Goal: Navigation & Orientation: Find specific page/section

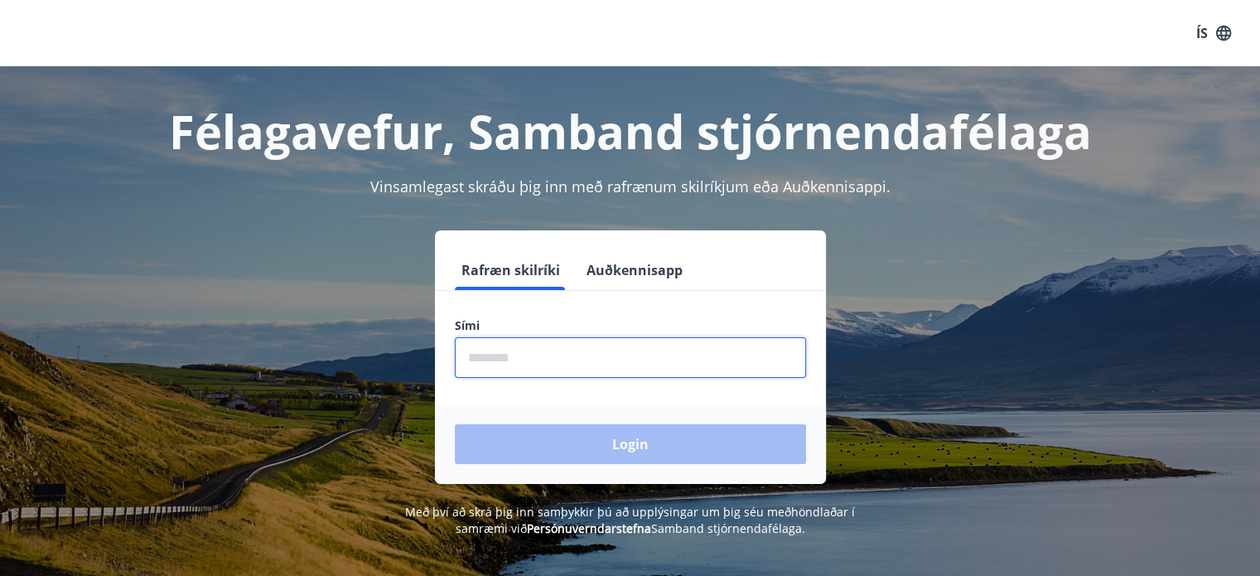
click at [519, 368] on input "phone" at bounding box center [630, 357] width 351 height 41
type input "********"
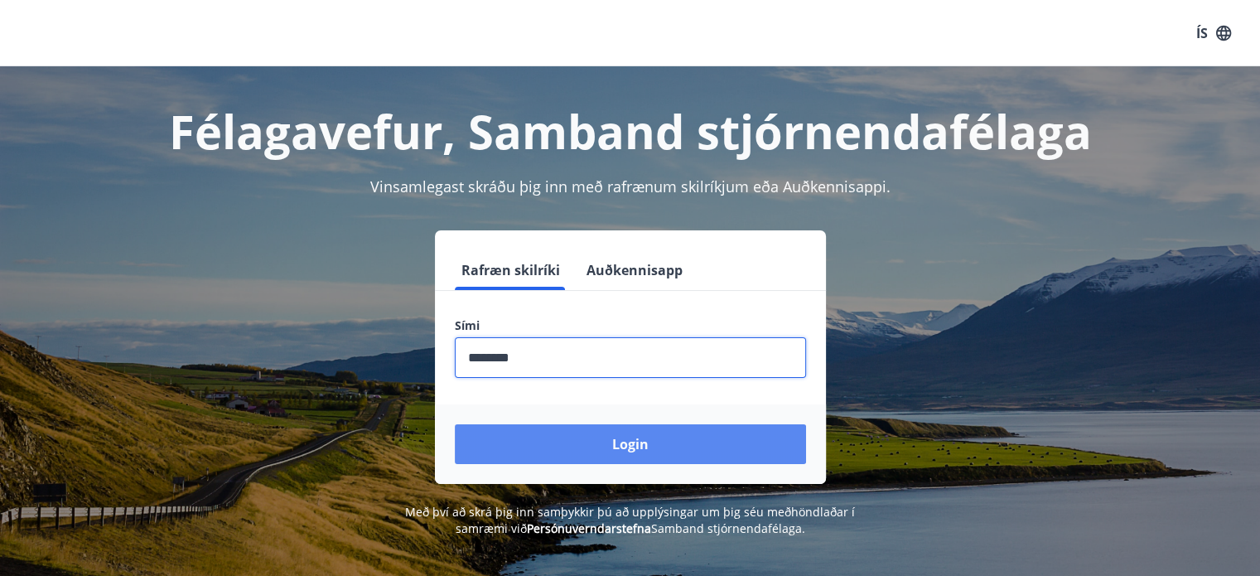
click at [645, 442] on button "Login" at bounding box center [630, 444] width 351 height 40
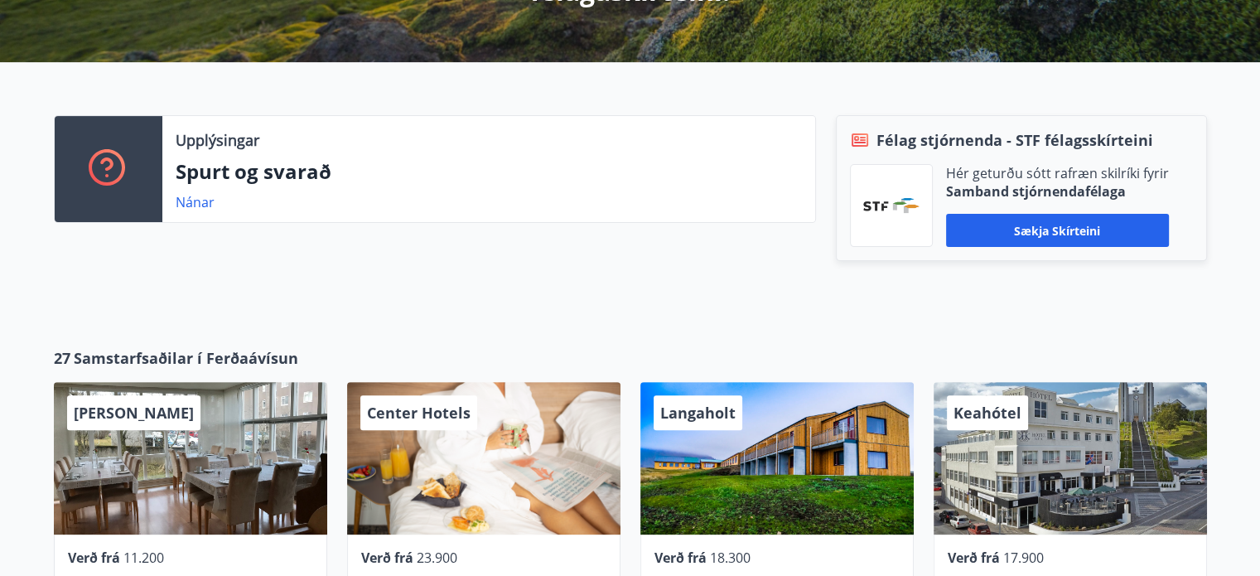
scroll to position [457, 0]
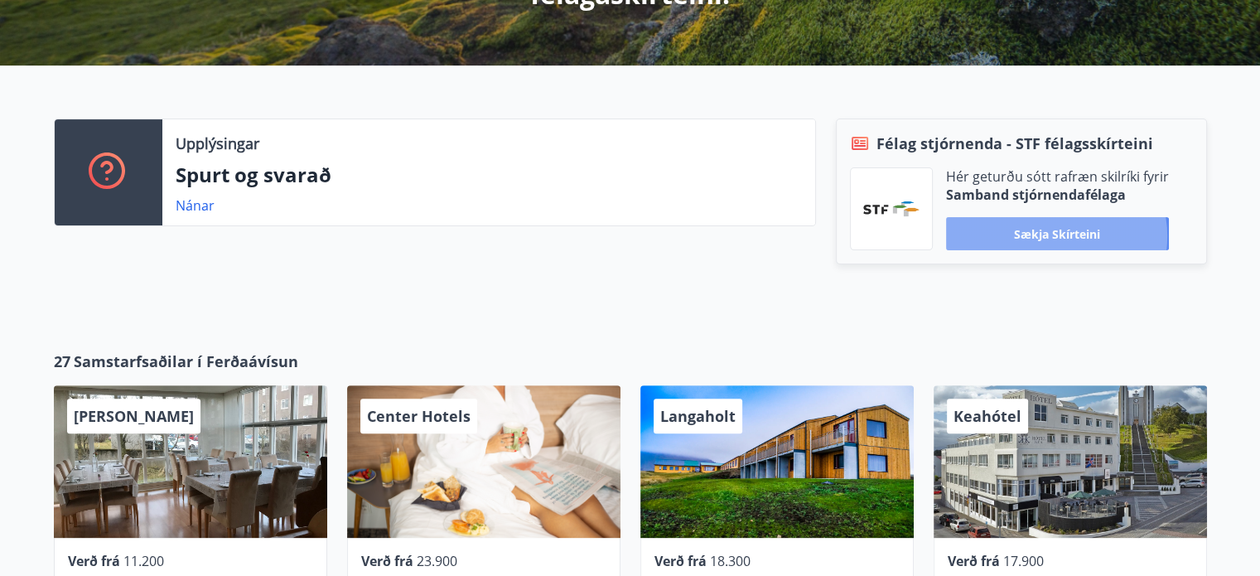
click at [1050, 236] on button "Sækja skírteini" at bounding box center [1057, 233] width 223 height 33
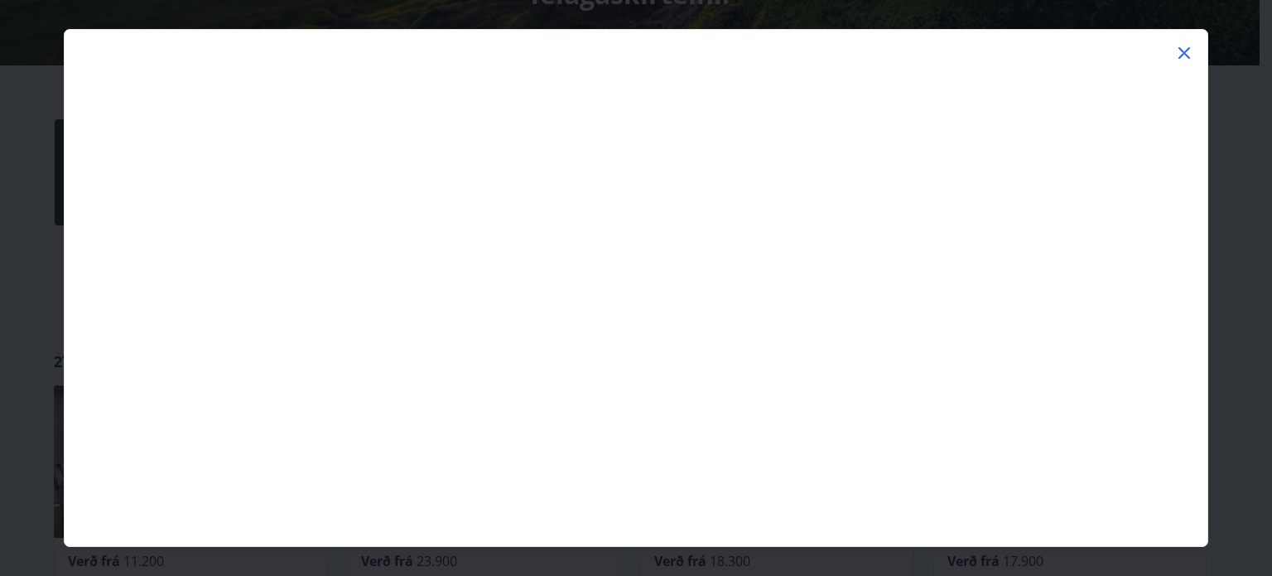
click at [1183, 52] on icon at bounding box center [1185, 53] width 12 height 12
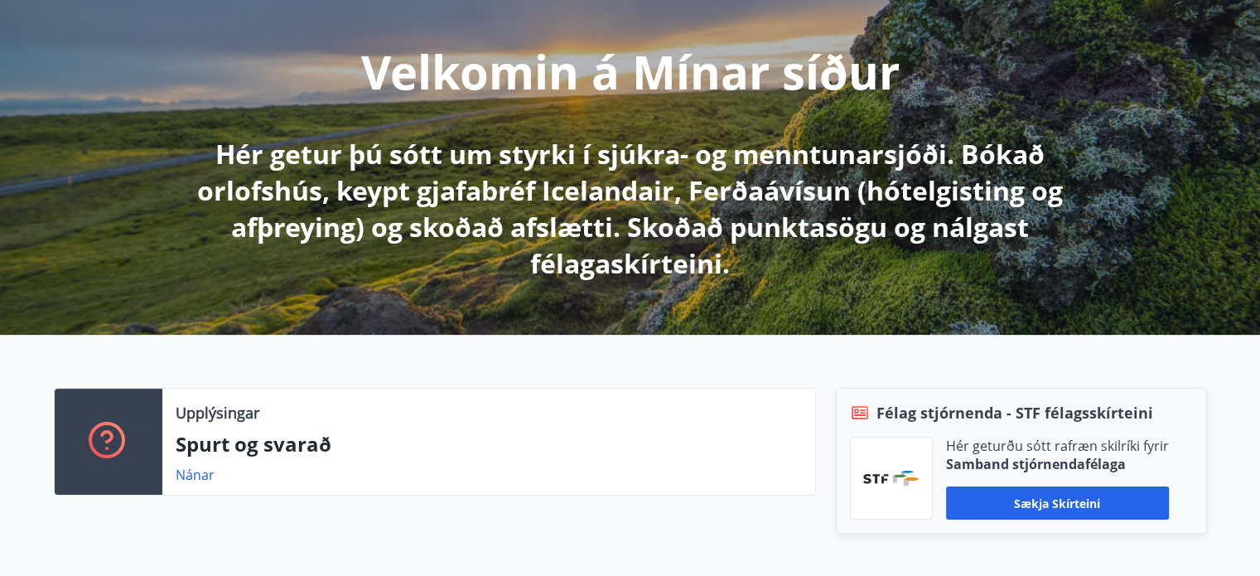
scroll to position [0, 0]
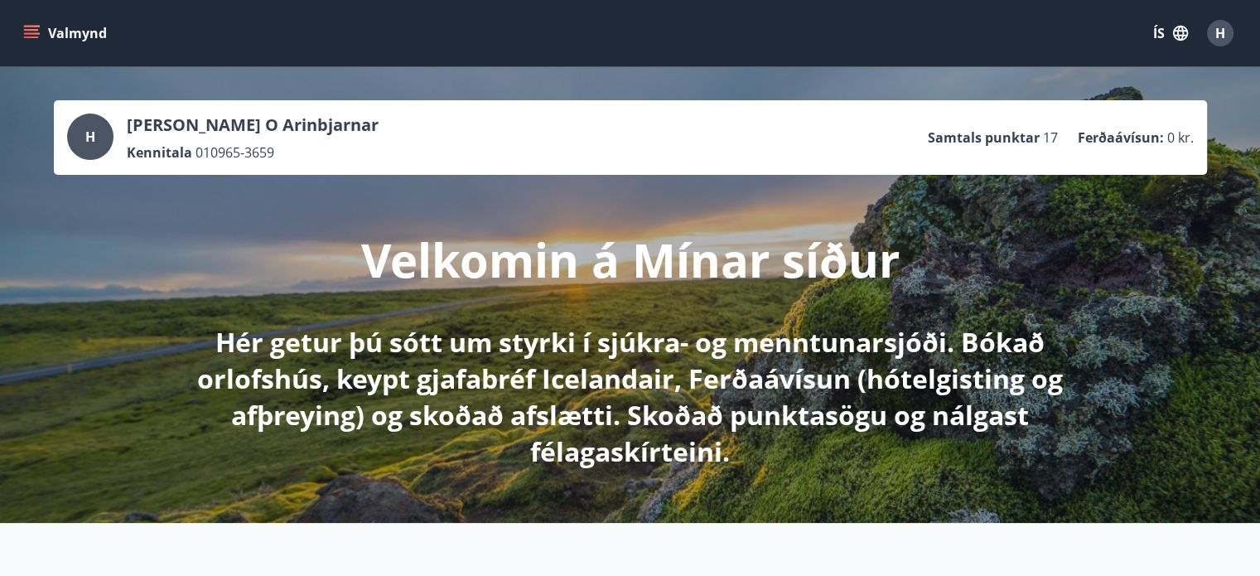
click at [36, 27] on icon "menu" at bounding box center [33, 27] width 18 height 2
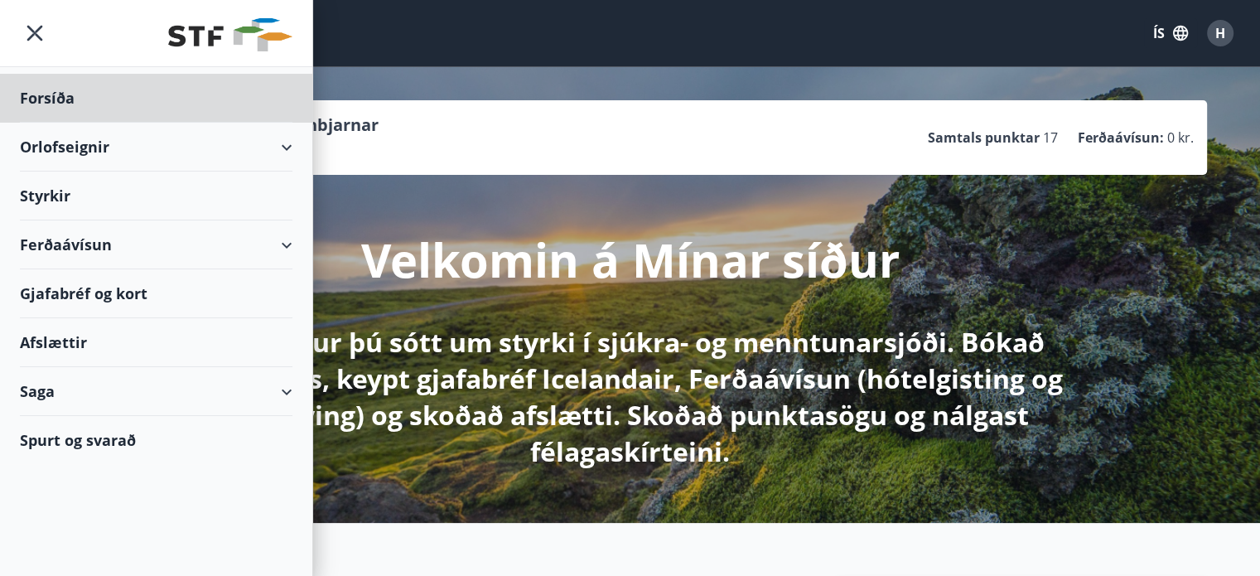
click at [53, 193] on div "Styrkir" at bounding box center [156, 195] width 273 height 49
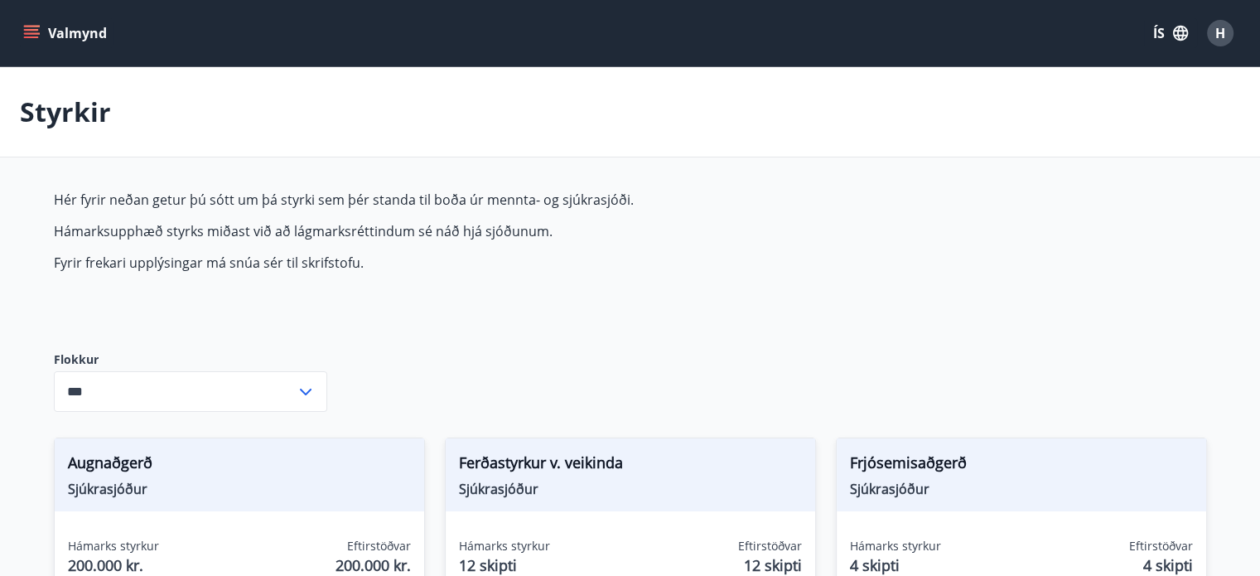
type input "***"
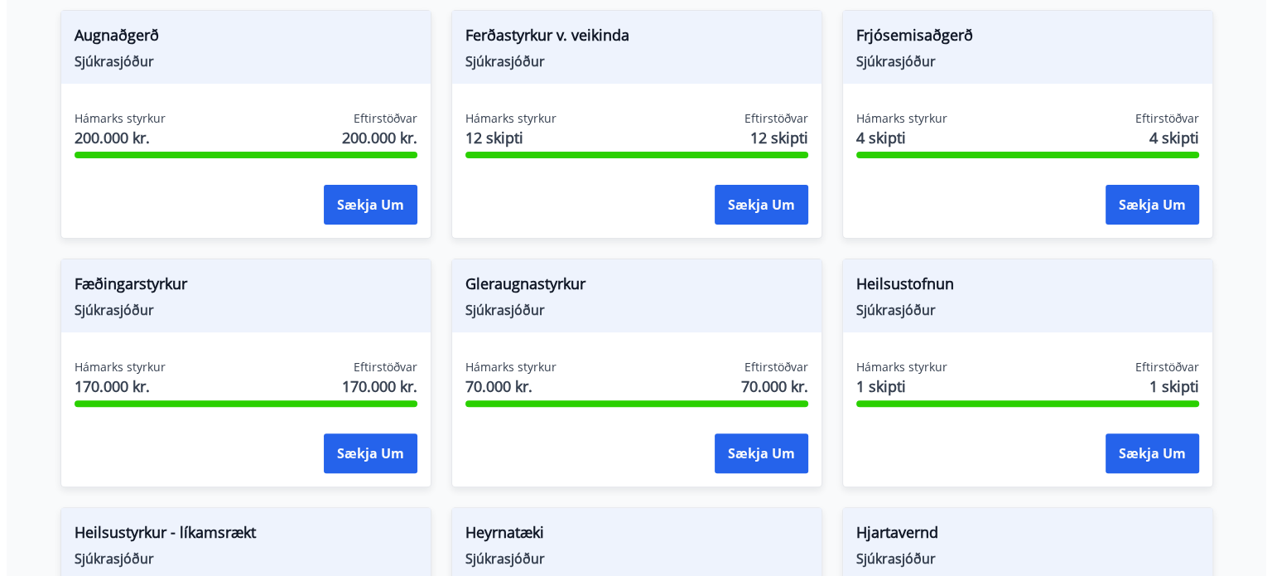
scroll to position [429, 0]
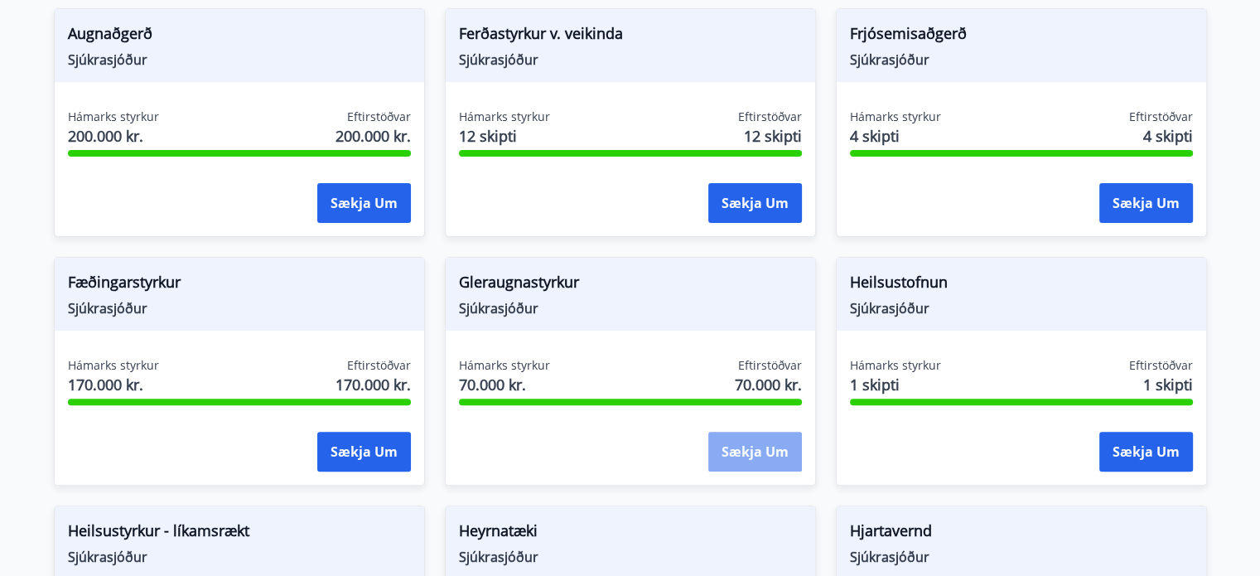
click at [759, 451] on button "Sækja um" at bounding box center [755, 452] width 94 height 40
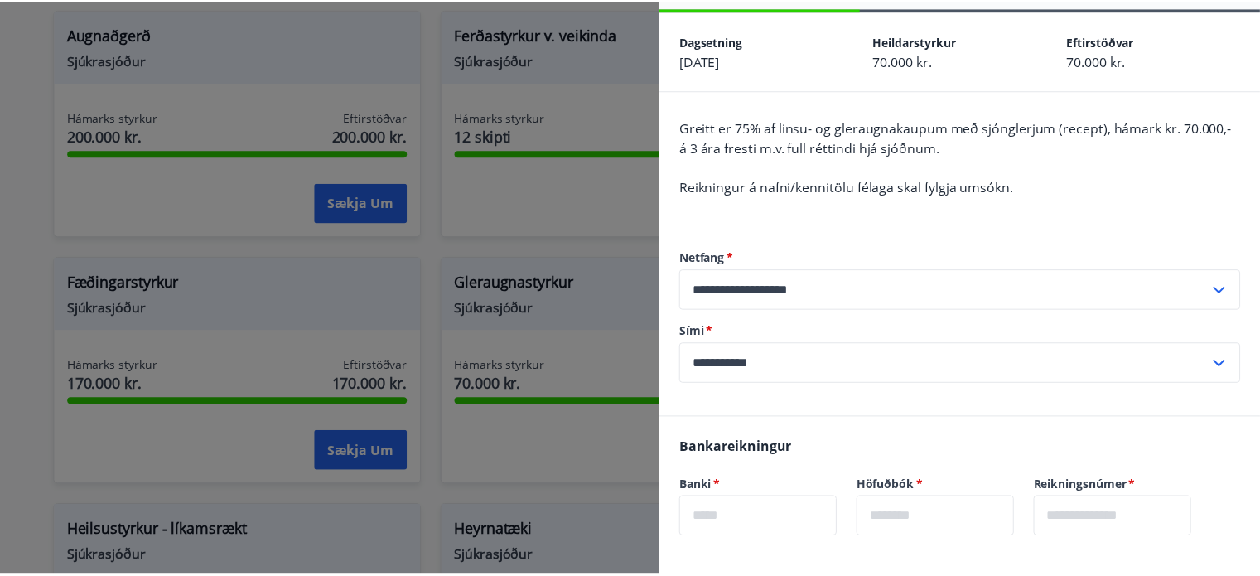
scroll to position [60, 0]
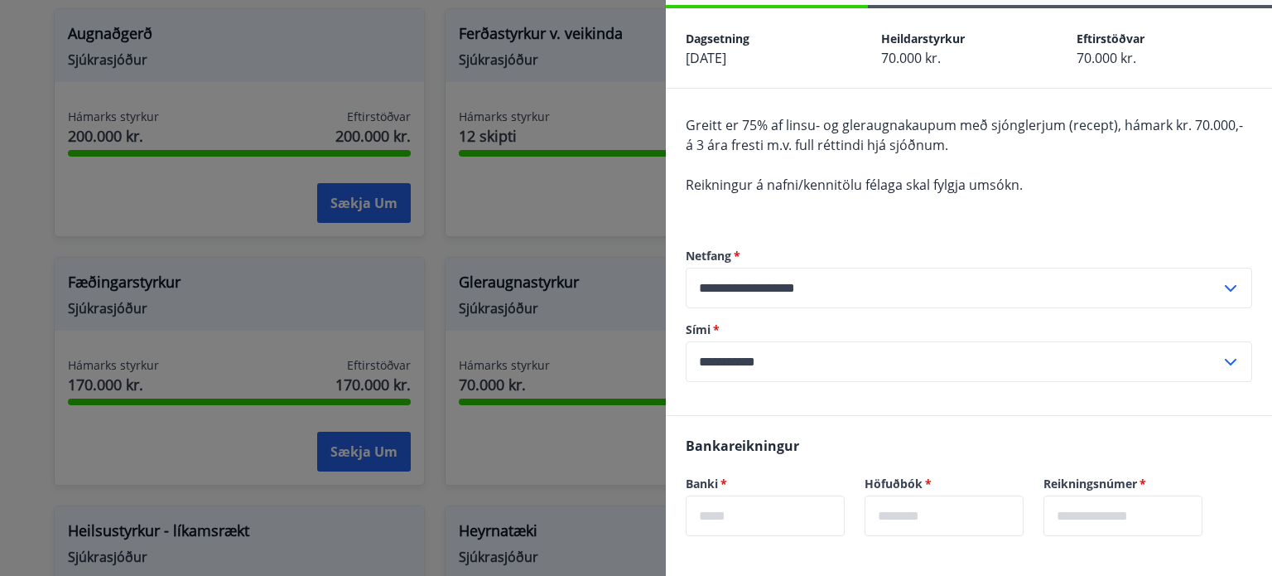
click at [614, 79] on div at bounding box center [636, 288] width 1272 height 576
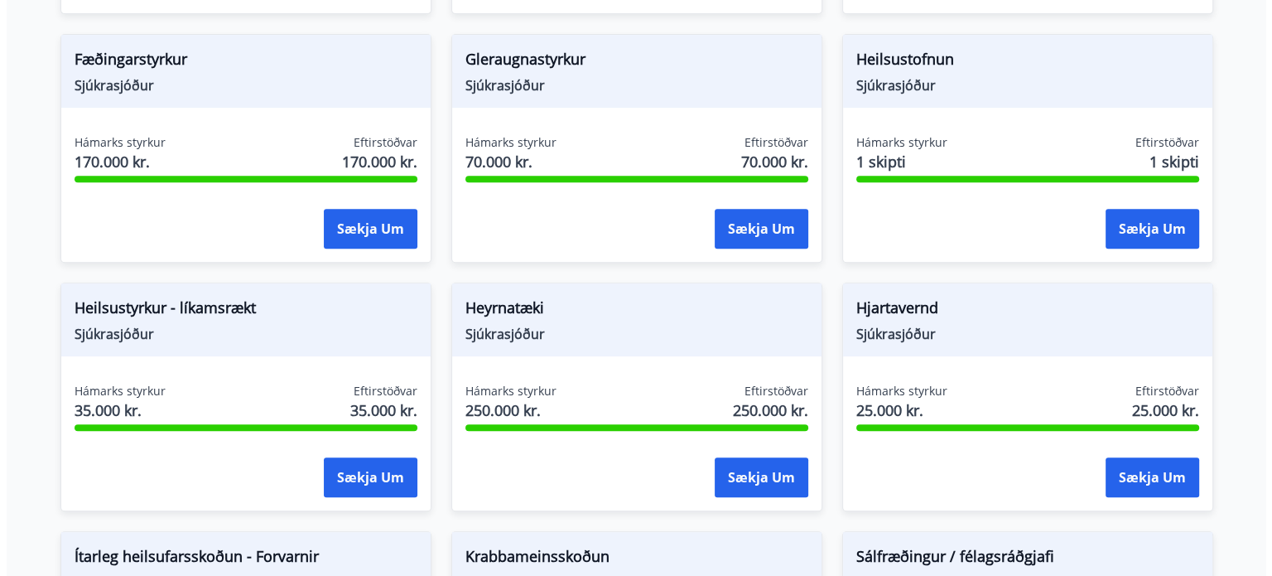
scroll to position [662, 0]
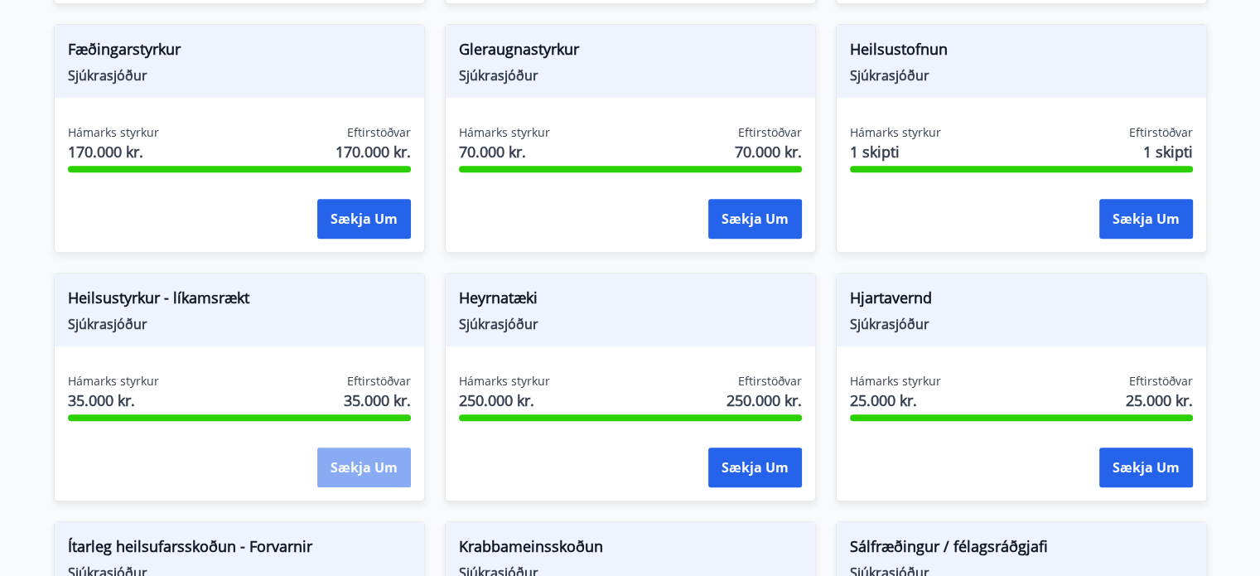
click at [354, 463] on button "Sækja um" at bounding box center [364, 467] width 94 height 40
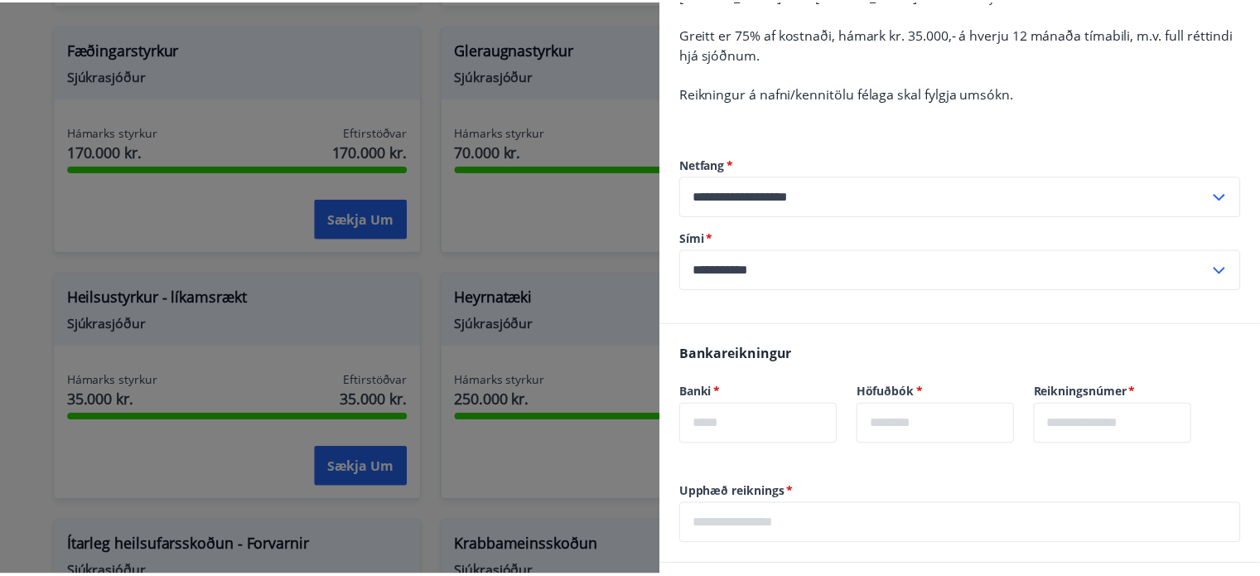
scroll to position [454, 0]
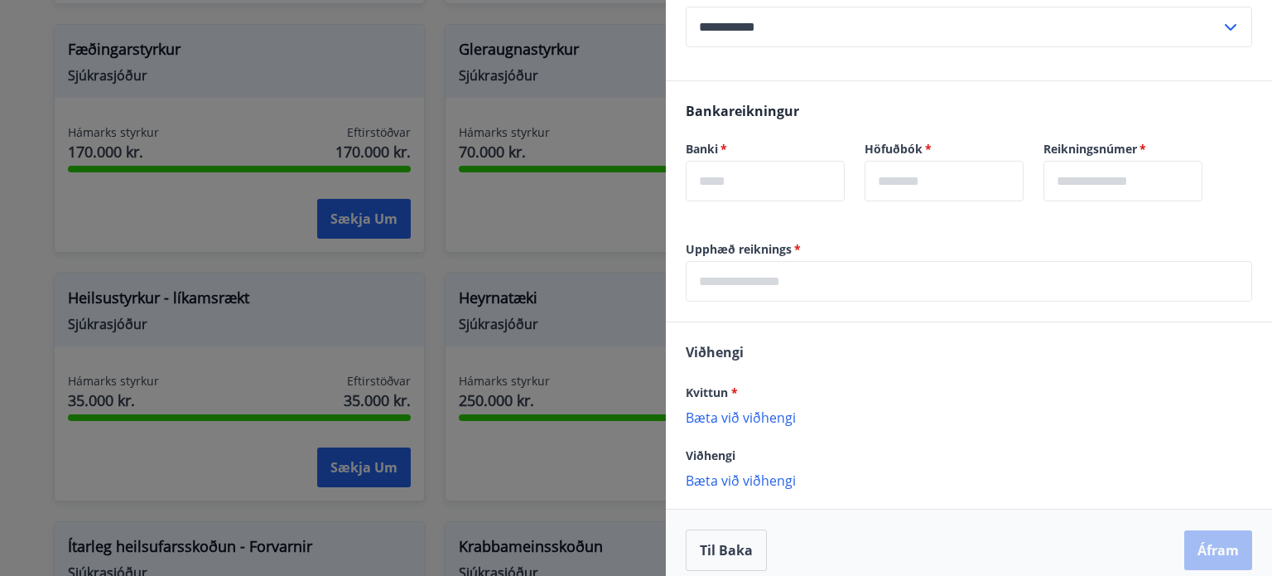
click at [533, 208] on div at bounding box center [636, 288] width 1272 height 576
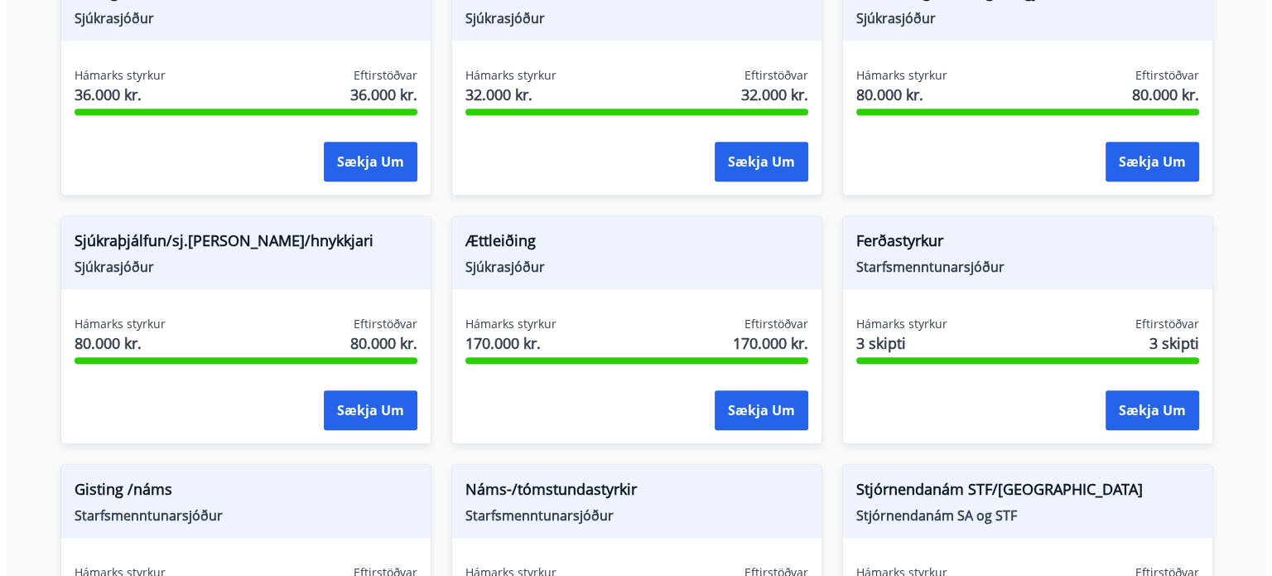
scroll to position [1216, 0]
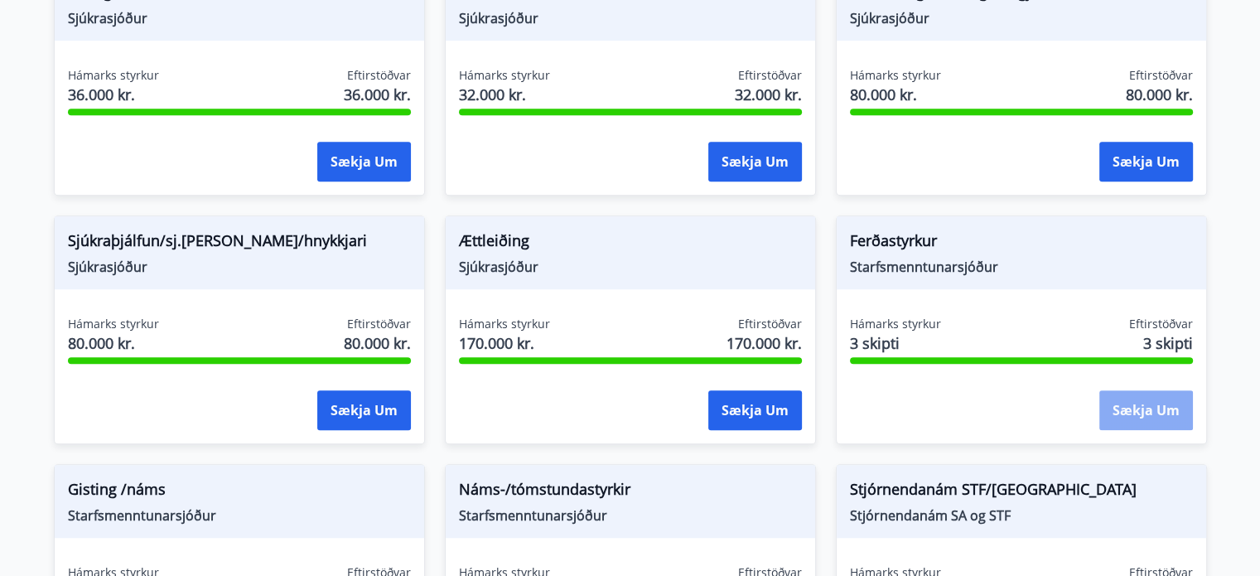
click at [1132, 403] on button "Sækja um" at bounding box center [1146, 410] width 94 height 40
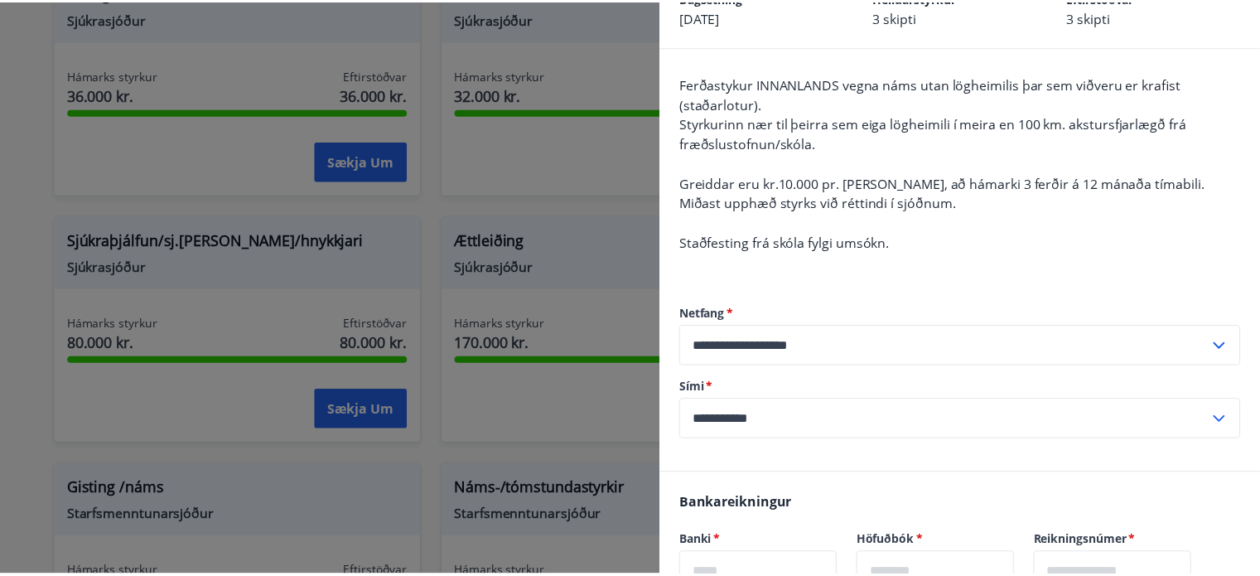
scroll to position [102, 0]
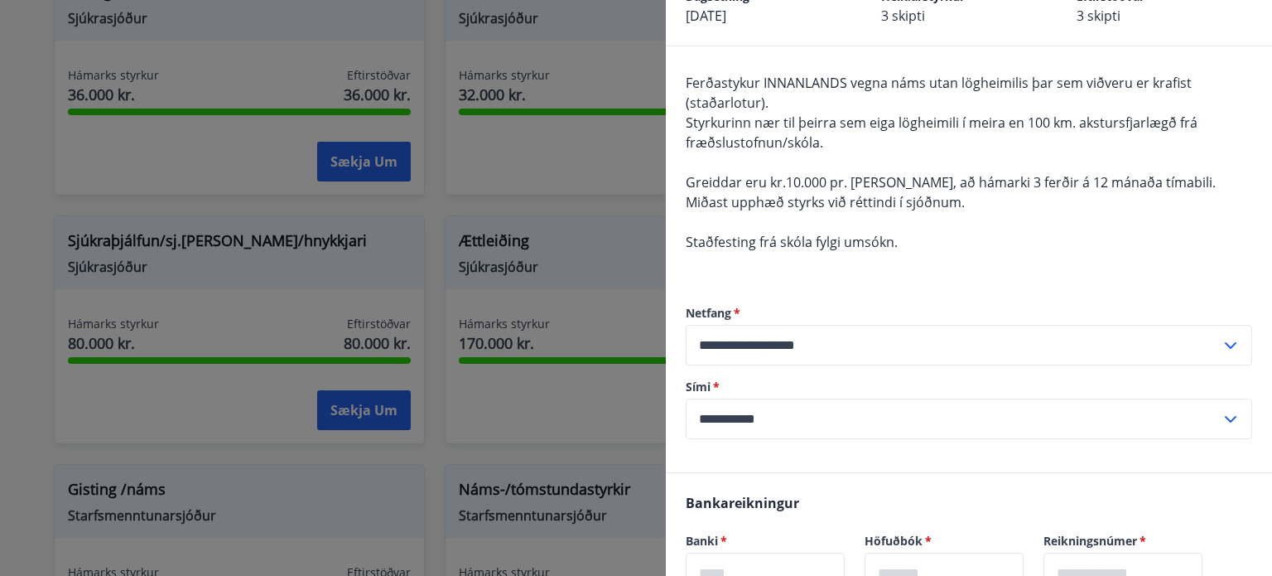
click at [258, 220] on div at bounding box center [636, 288] width 1272 height 576
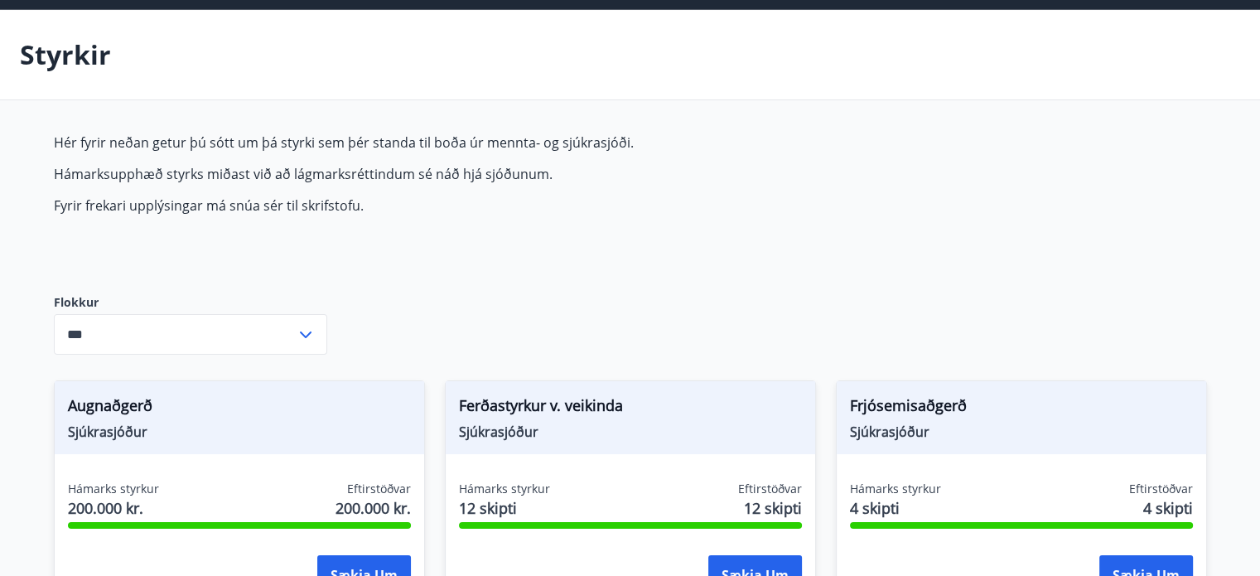
scroll to position [0, 0]
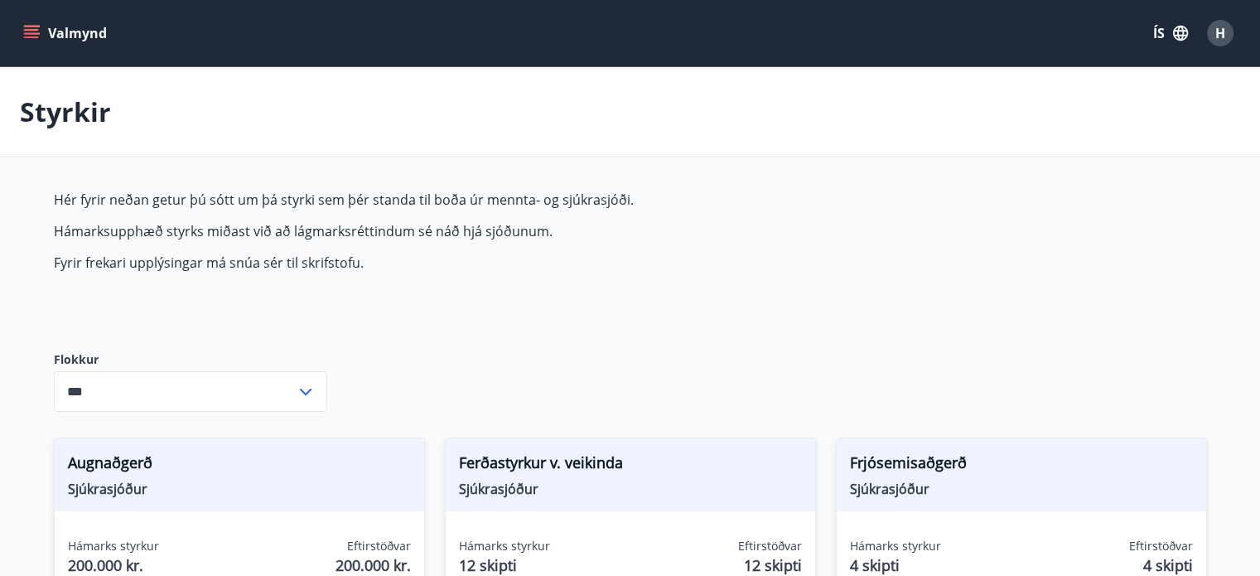
click at [33, 34] on icon "menu" at bounding box center [33, 33] width 18 height 2
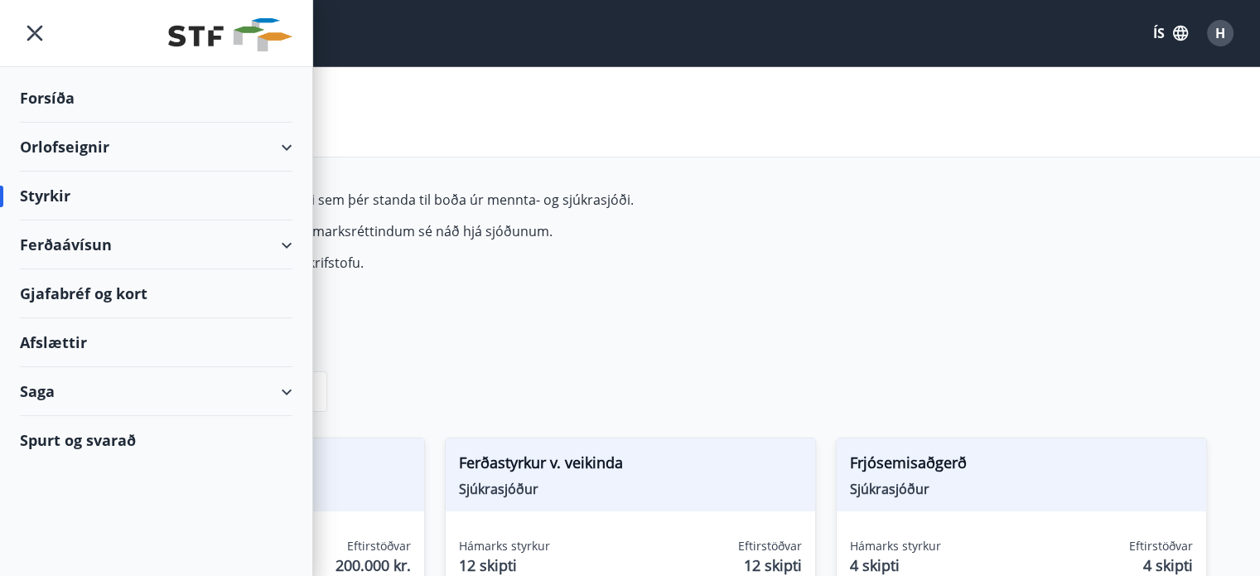
click at [63, 149] on div "Orlofseignir" at bounding box center [156, 147] width 273 height 49
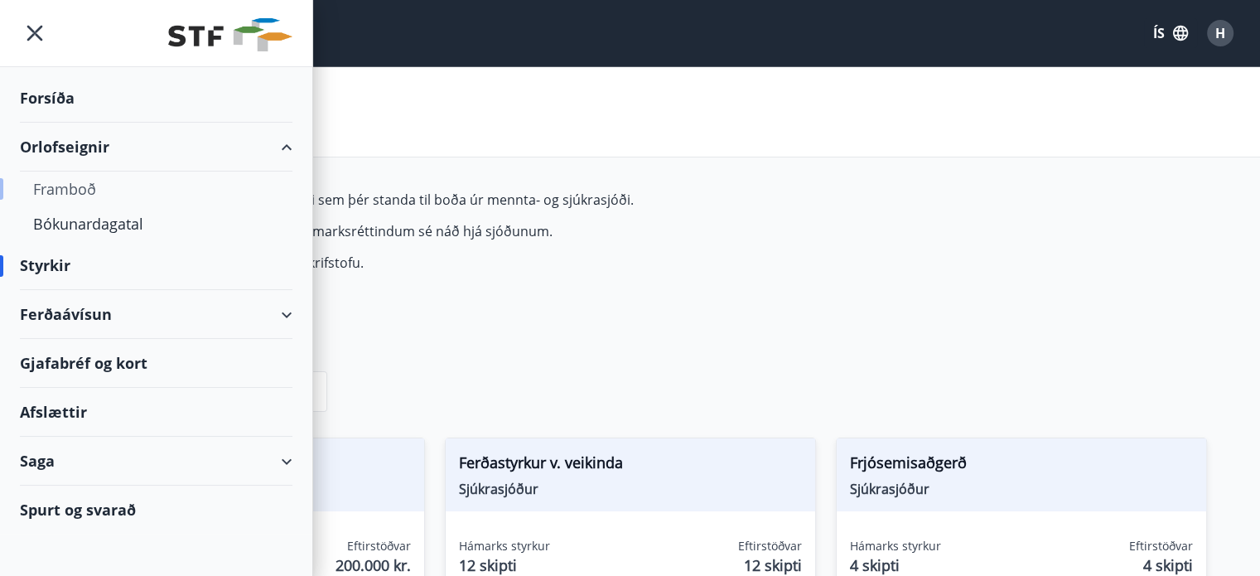
click at [86, 181] on div "Framboð" at bounding box center [156, 188] width 246 height 35
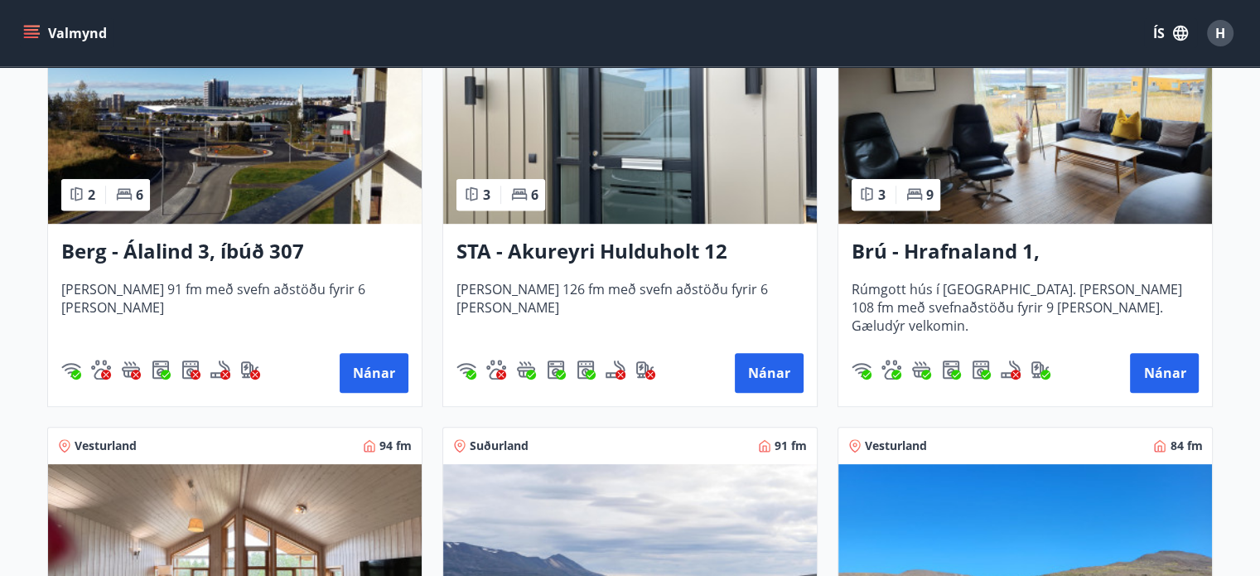
scroll to position [828, 0]
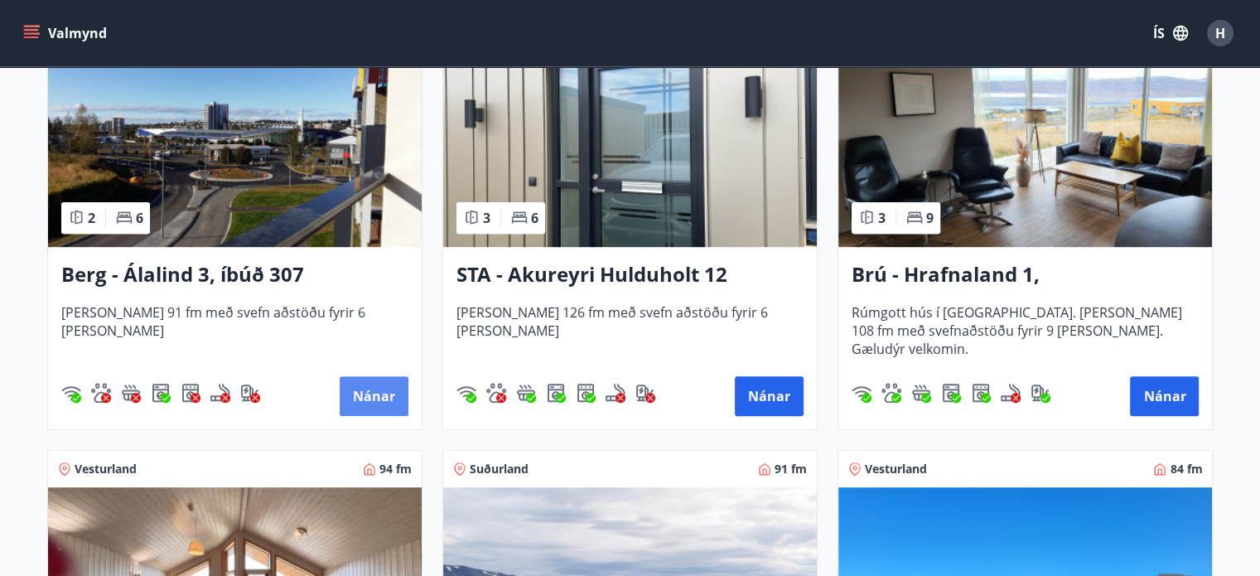
click at [394, 397] on button "Nánar" at bounding box center [374, 396] width 69 height 40
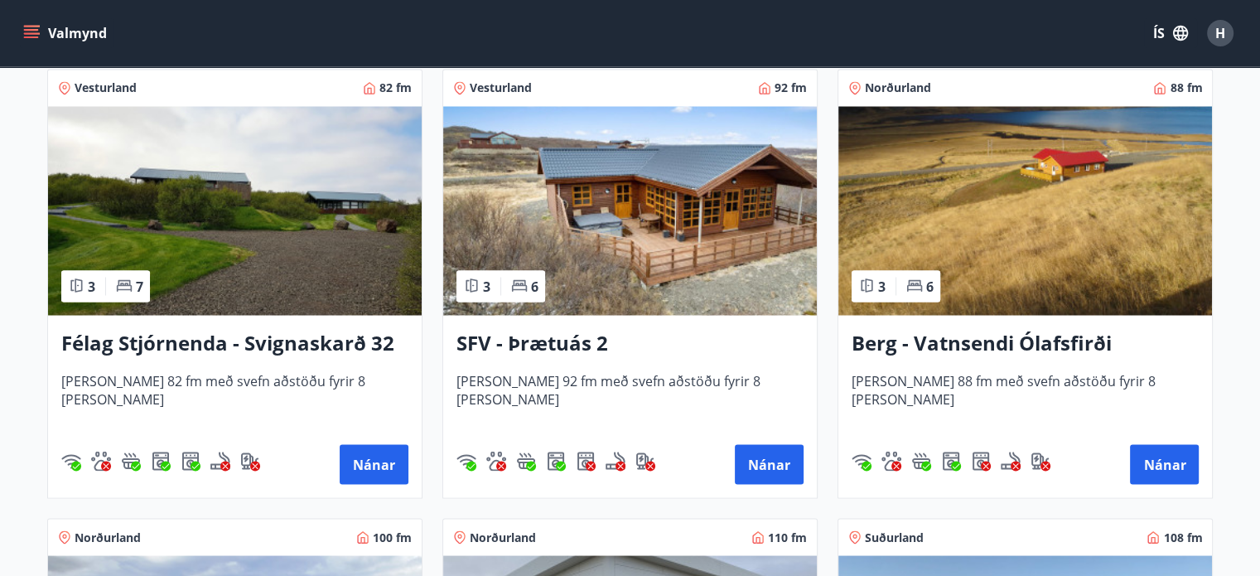
scroll to position [3006, 0]
click at [1179, 467] on button "Nánar" at bounding box center [1164, 464] width 69 height 40
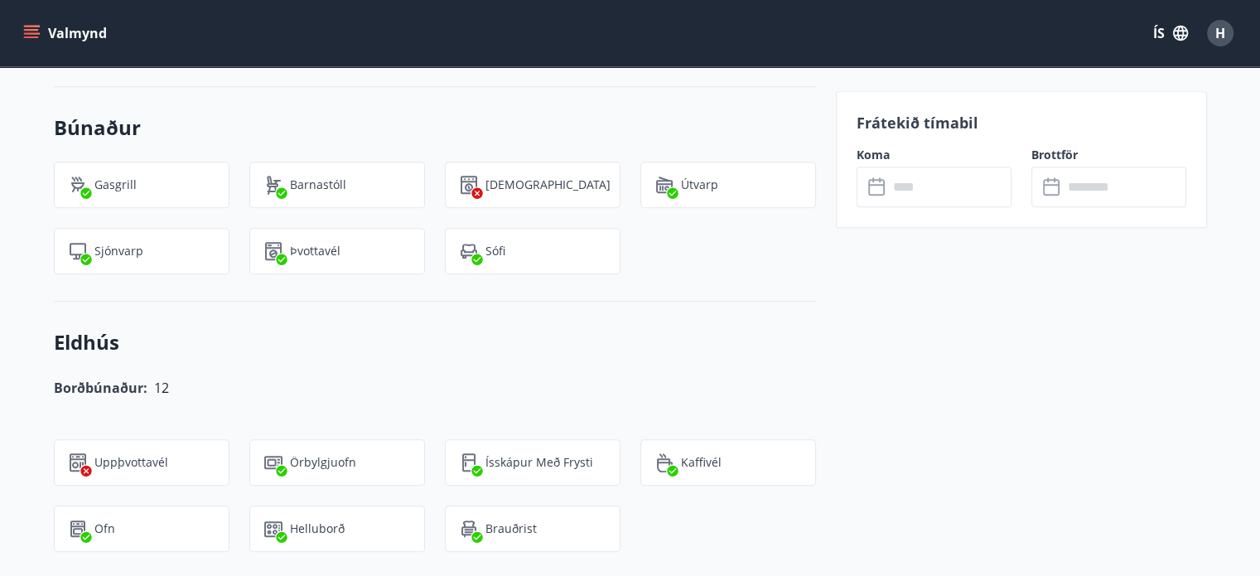
scroll to position [1563, 0]
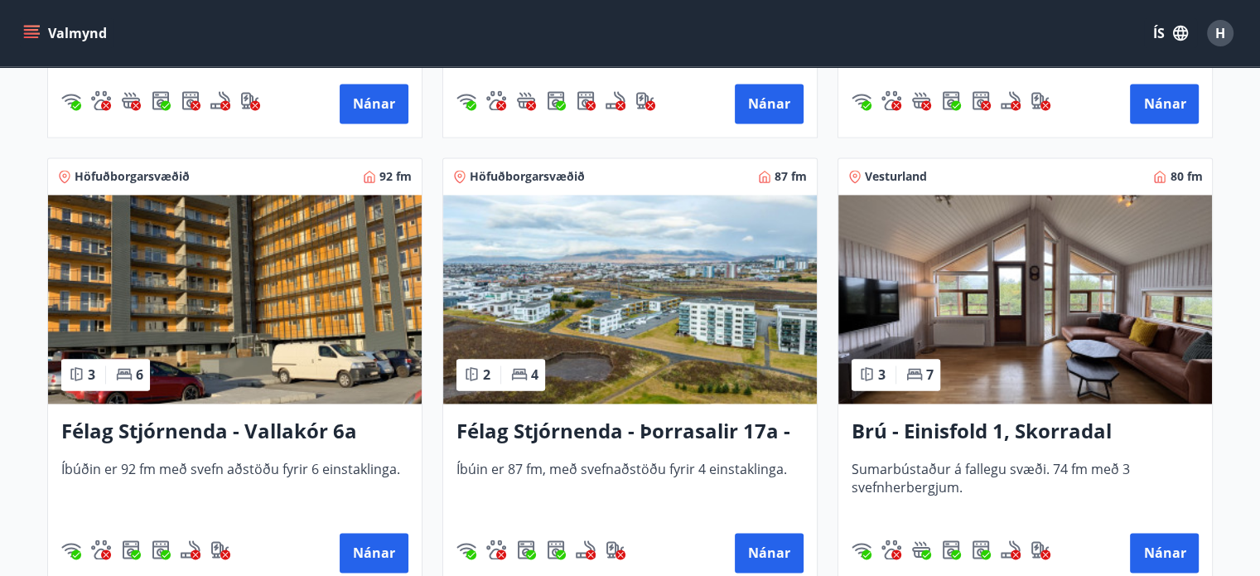
scroll to position [2132, 0]
